Goal: Information Seeking & Learning: Learn about a topic

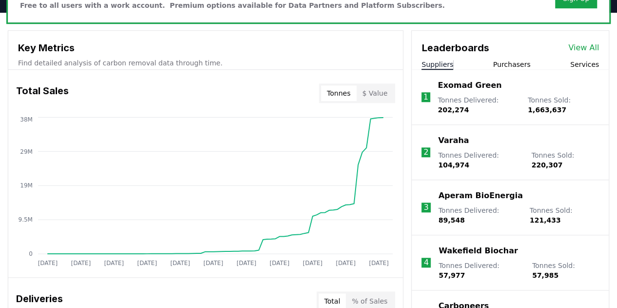
scroll to position [327, 0]
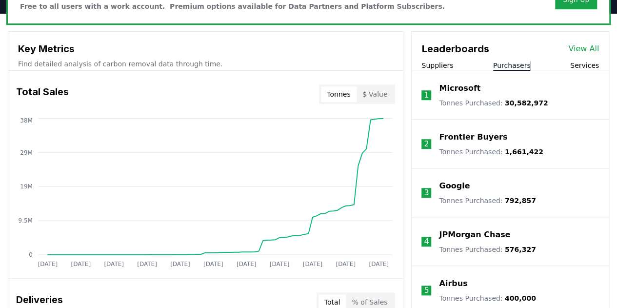
drag, startPoint x: 515, startPoint y: 64, endPoint x: 429, endPoint y: 64, distance: 85.9
click at [429, 64] on div "Suppliers Purchasers Services" at bounding box center [510, 66] width 197 height 10
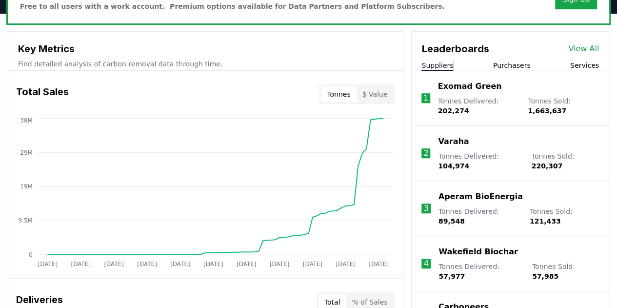
click at [429, 64] on button "Suppliers" at bounding box center [438, 66] width 32 height 10
click at [576, 48] on link "View All" at bounding box center [584, 49] width 31 height 12
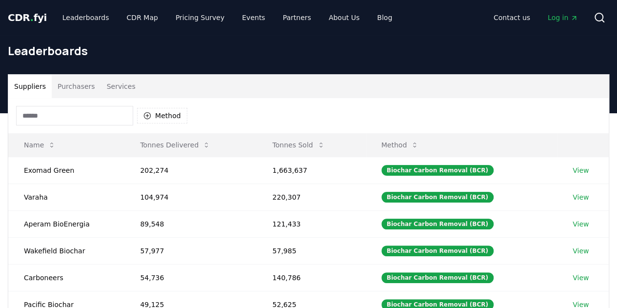
click at [79, 122] on input at bounding box center [74, 116] width 117 height 20
click at [160, 118] on button "Method" at bounding box center [162, 116] width 50 height 16
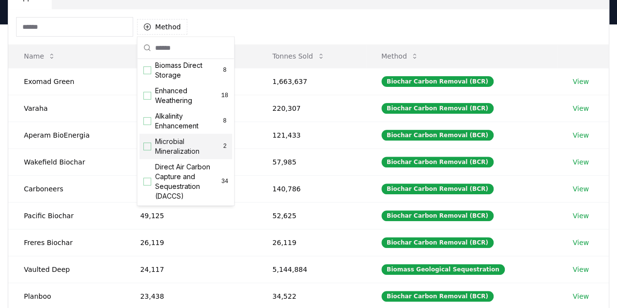
scroll to position [159, 0]
drag, startPoint x: 166, startPoint y: 144, endPoint x: 172, endPoint y: 131, distance: 14.6
click at [172, 131] on div "Biochar Carbon Removal (BCR) 87 Biomass Geological Sequestration 3 Mineralizati…" at bounding box center [186, 125] width 93 height 447
click at [172, 131] on span "Alkalinity Enhancement" at bounding box center [188, 122] width 66 height 20
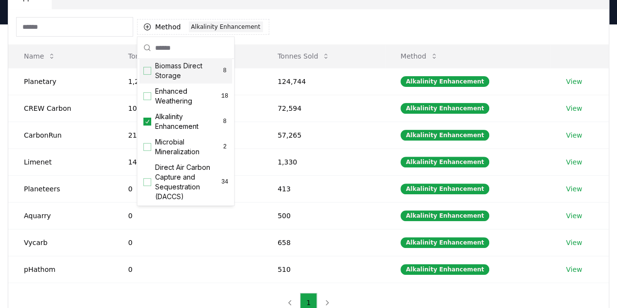
click at [289, 26] on div "Method 1 Alkalinity Enhancement" at bounding box center [308, 26] width 601 height 35
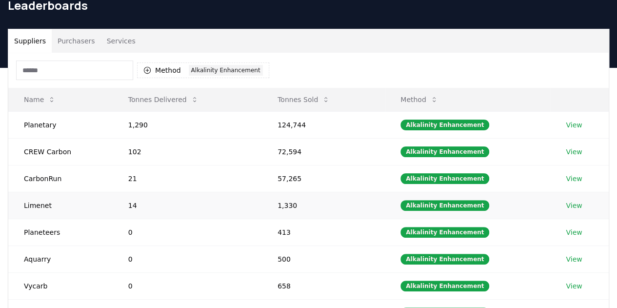
scroll to position [45, 0]
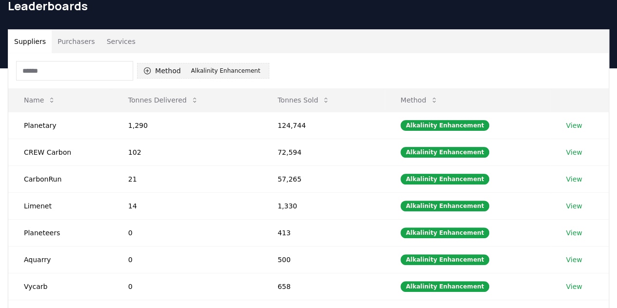
click at [148, 72] on icon "button" at bounding box center [147, 71] width 8 height 8
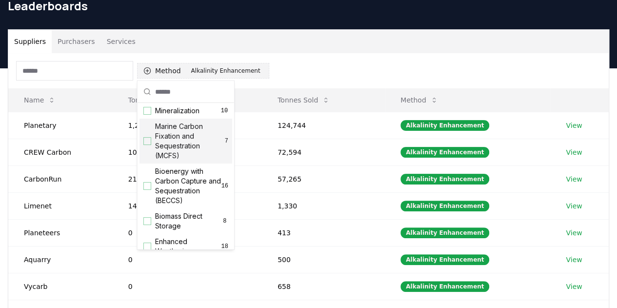
scroll to position [53, 0]
click at [185, 151] on span "Marine Carbon Fixation and Sequestration (MCFS)" at bounding box center [190, 141] width 70 height 39
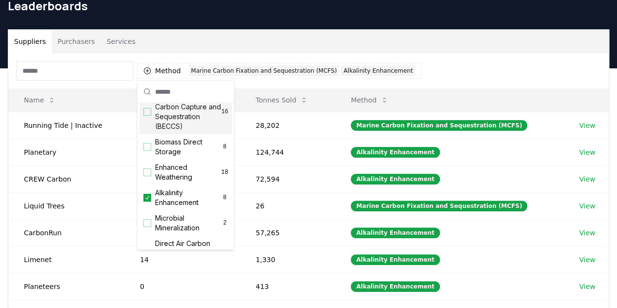
scroll to position [130, 0]
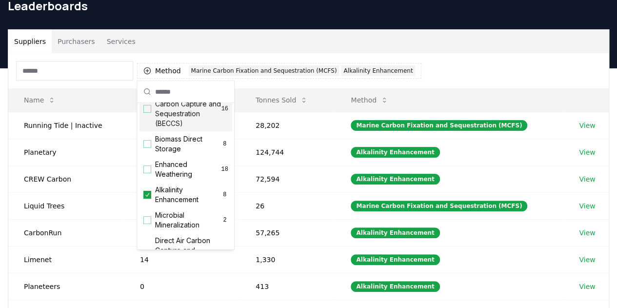
click at [183, 203] on span "Alkalinity Enhancement" at bounding box center [188, 195] width 66 height 20
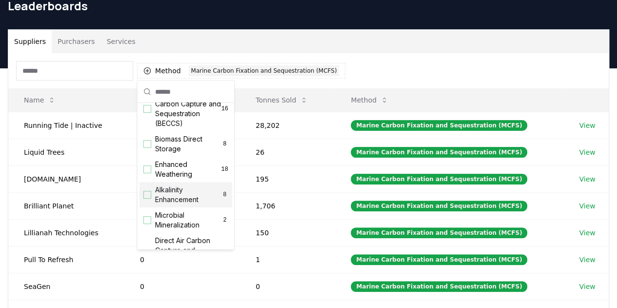
click at [380, 73] on div "Method 1 Marine Carbon Fixation and Sequestration (MCFS)" at bounding box center [308, 70] width 601 height 35
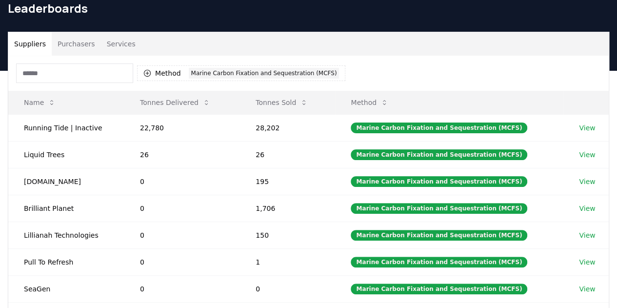
scroll to position [40, 0]
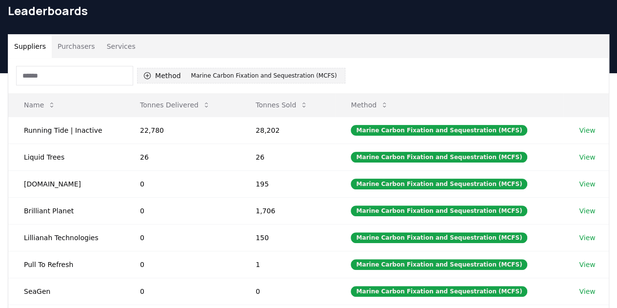
click at [171, 78] on button "Method 1 Marine Carbon Fixation and Sequestration (MCFS)" at bounding box center [241, 76] width 208 height 16
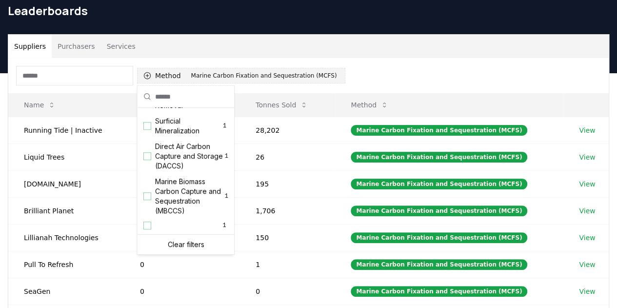
scroll to position [334, 0]
click at [197, 194] on span "Marine Biomass Carbon Capture and Sequestration (MBCCS)" at bounding box center [190, 196] width 70 height 39
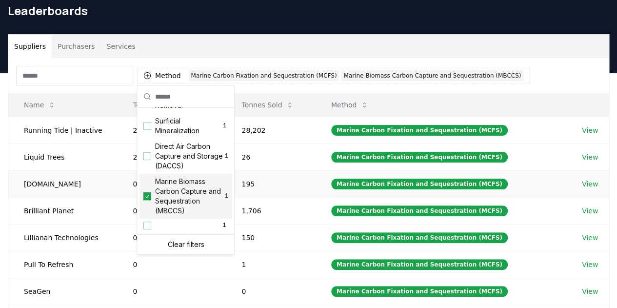
click at [284, 185] on td "195" at bounding box center [270, 183] width 89 height 27
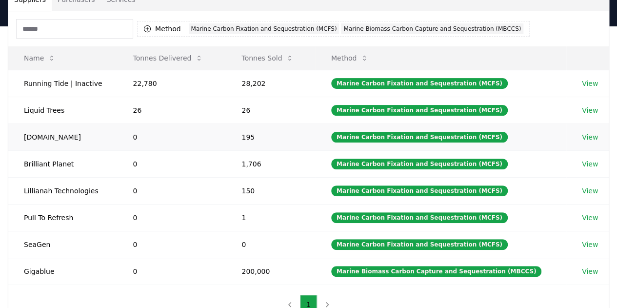
scroll to position [78, 0]
